Goal: Information Seeking & Learning: Learn about a topic

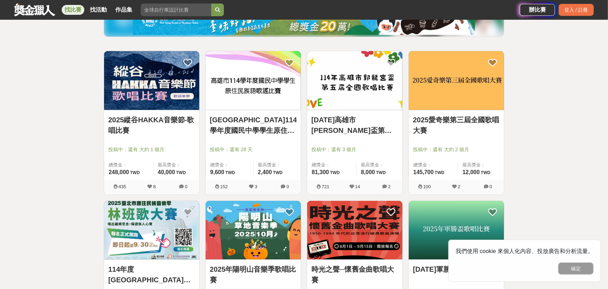
scroll to position [106, 0]
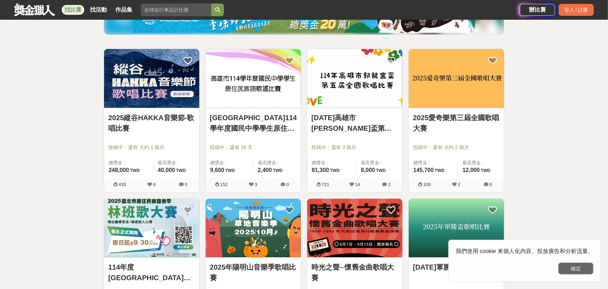
click at [578, 272] on button "確定" at bounding box center [576, 269] width 35 height 12
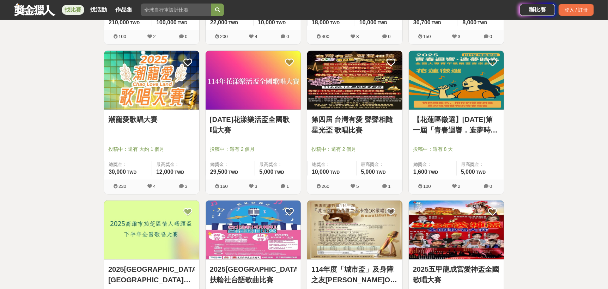
scroll to position [529, 0]
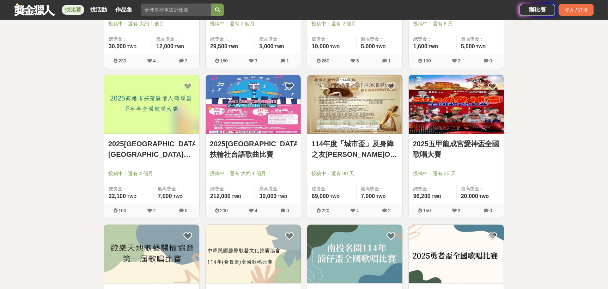
click at [556, 196] on div "全部 設計 影像 寫作 商業 音樂 運動 其他 國際 所有分類 進階篩選 41 個比賽 綜合 熱門 獎金 截止 最新 歌唱比賽 尚未截止 台灣 重置條件 20…" at bounding box center [304, 66] width 608 height 1120
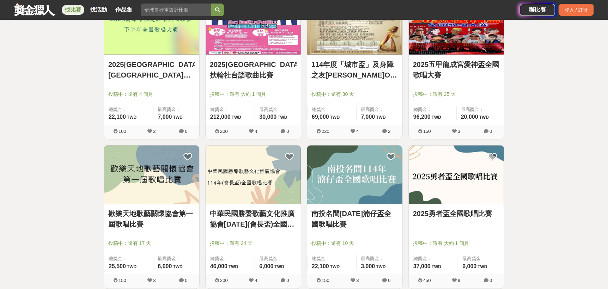
scroll to position [670, 0]
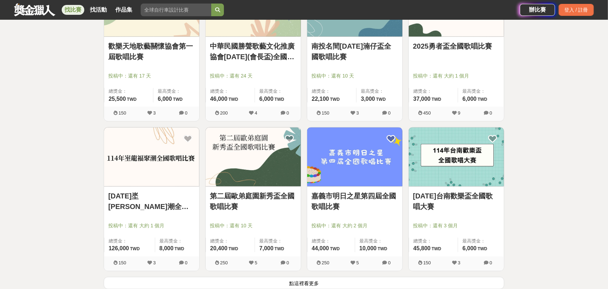
scroll to position [963, 0]
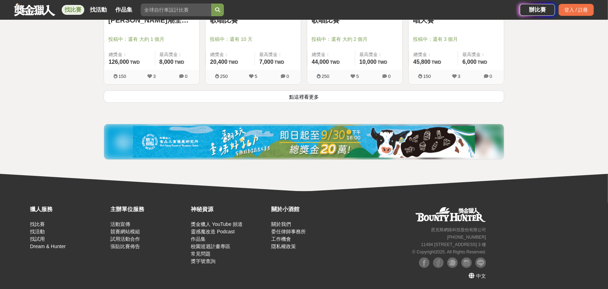
click at [331, 92] on button "點這裡看更多" at bounding box center [304, 96] width 401 height 12
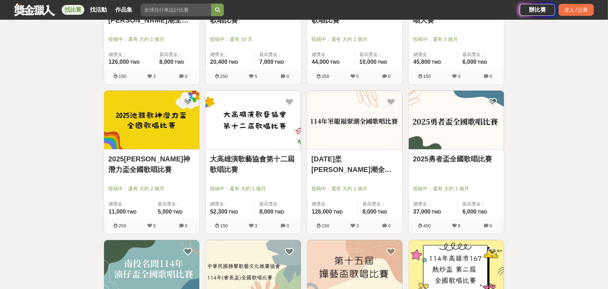
click at [0, 222] on div "全部 設計 影像 寫作 商業 音樂 運動 其他 國際 所有分類 進階篩選 41 個比賽 綜合 熱門 獎金 截止 最新 歌唱比賽 尚未截止 台灣 重置條件 20…" at bounding box center [304, 0] width 608 height 1857
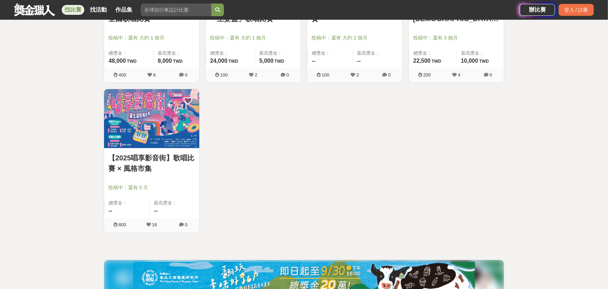
scroll to position [1492, 0]
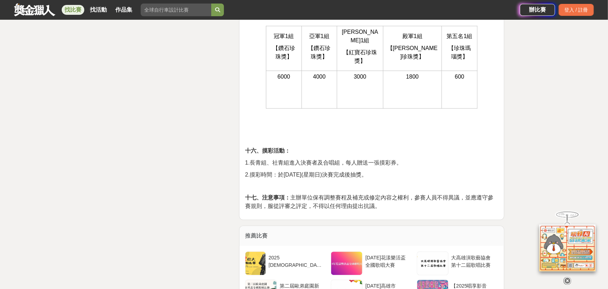
scroll to position [1270, 0]
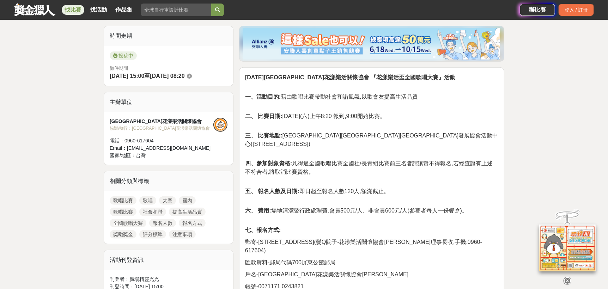
scroll to position [176, 0]
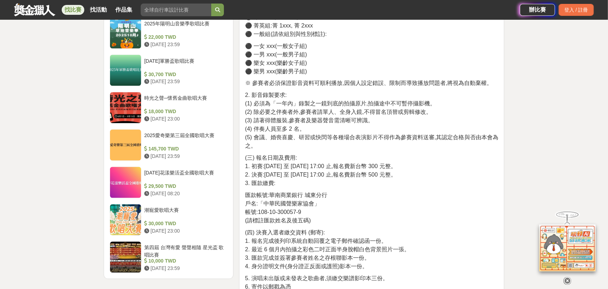
scroll to position [741, 0]
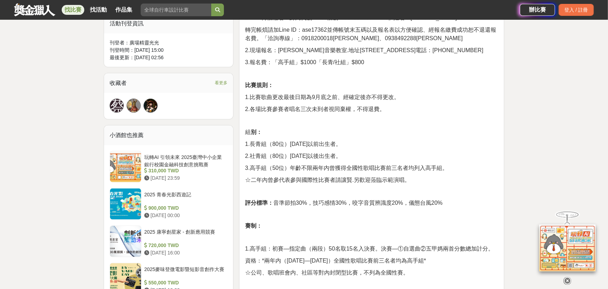
scroll to position [458, 0]
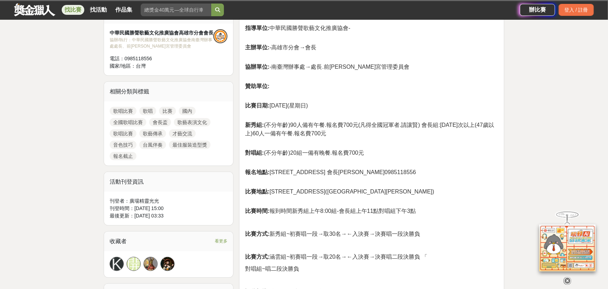
scroll to position [282, 0]
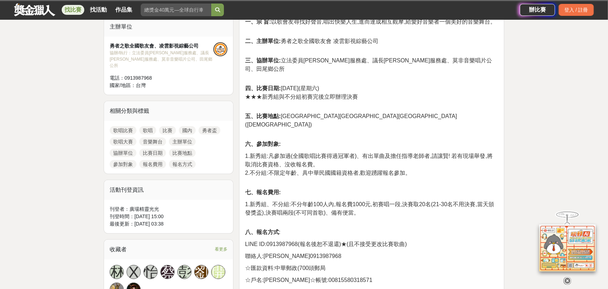
scroll to position [318, 0]
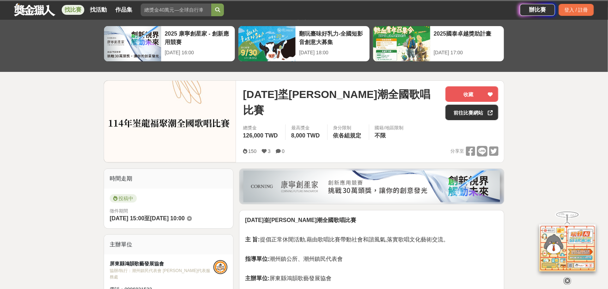
scroll to position [35, 0]
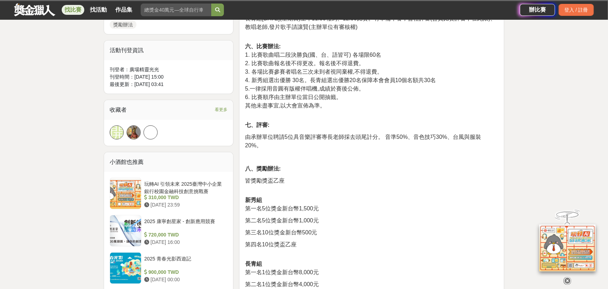
scroll to position [176, 0]
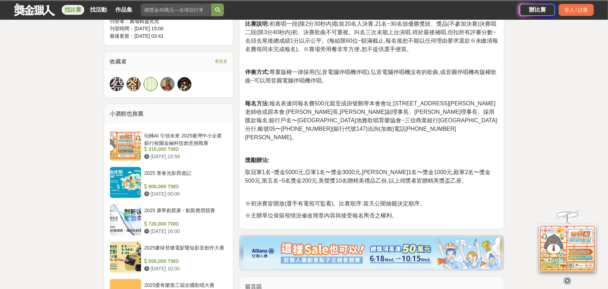
scroll to position [318, 0]
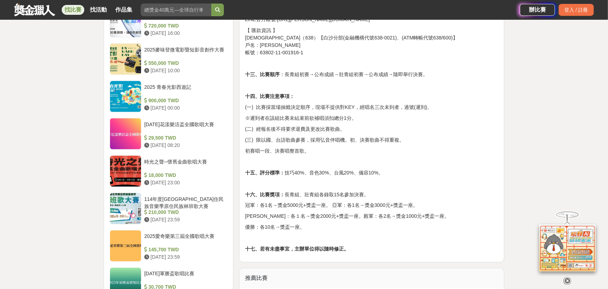
scroll to position [529, 0]
